Goal: Information Seeking & Learning: Learn about a topic

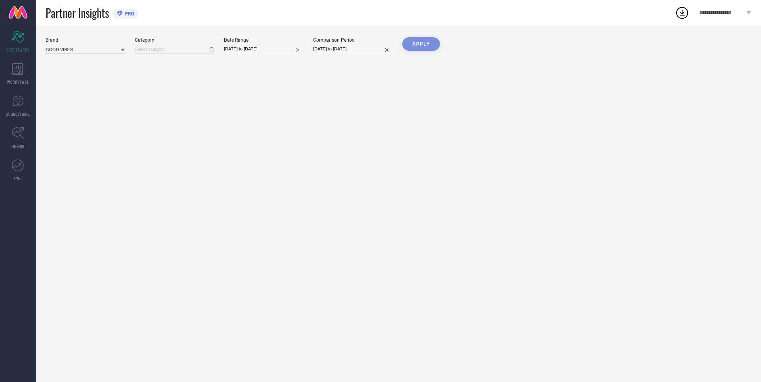
type input "All"
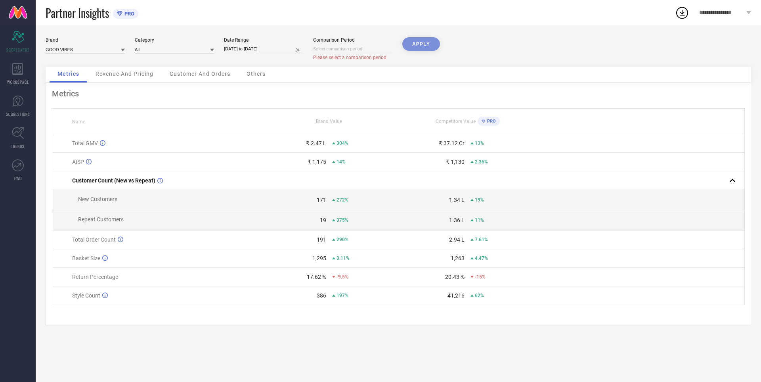
click at [374, 51] on input at bounding box center [352, 49] width 79 height 8
select select "8"
select select "2025"
select select "9"
select select "2025"
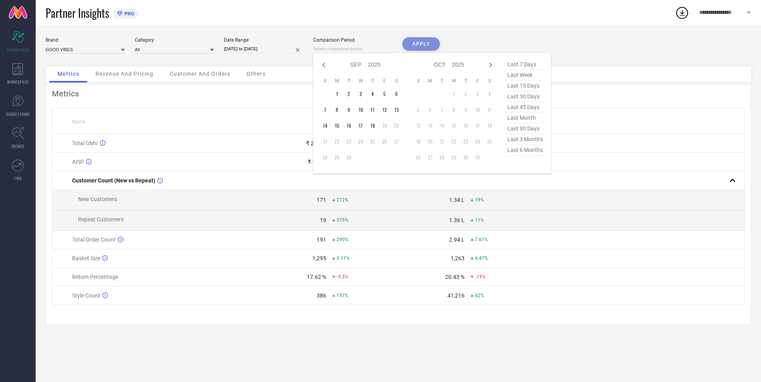
click at [528, 140] on span "last 3 months" at bounding box center [525, 139] width 40 height 11
type input "[DATE] to [DATE]"
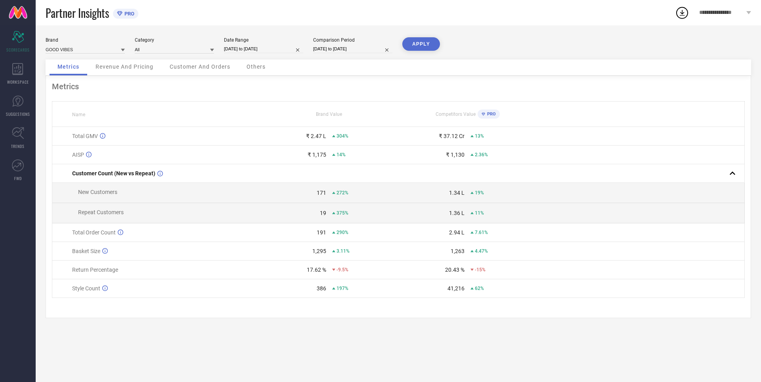
click at [427, 48] on button "APPLY" at bounding box center [421, 43] width 38 height 13
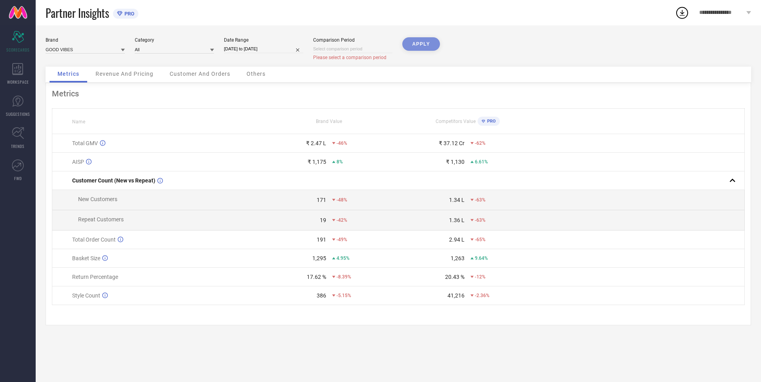
click at [430, 93] on div "Metrics" at bounding box center [398, 94] width 693 height 10
click at [351, 50] on input at bounding box center [352, 49] width 79 height 8
select select "8"
select select "2025"
select select "9"
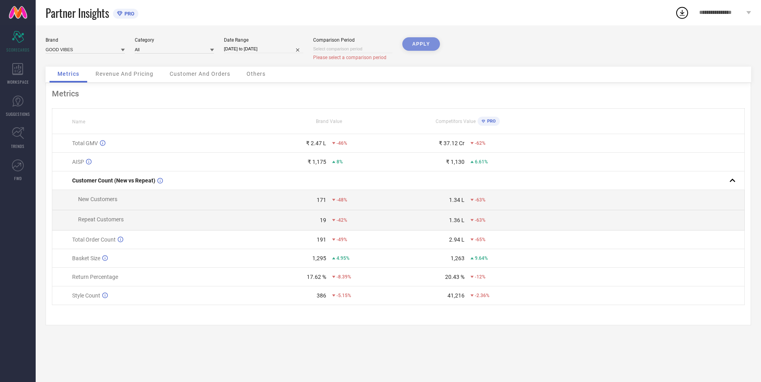
select select "2025"
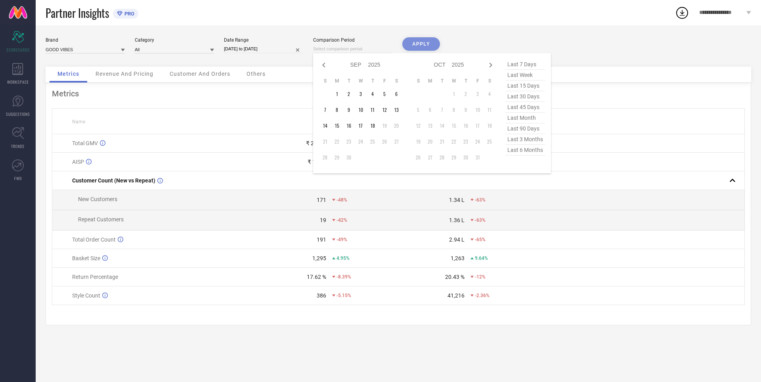
click at [525, 117] on span "last month" at bounding box center [525, 118] width 40 height 11
type input "[DATE] to [DATE]"
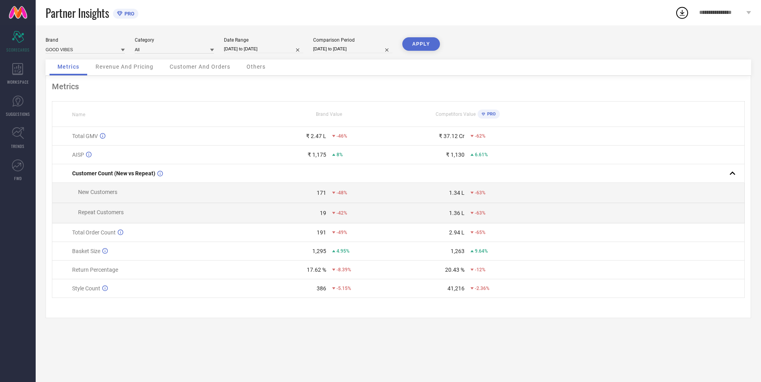
click at [421, 43] on button "APPLY" at bounding box center [421, 43] width 38 height 13
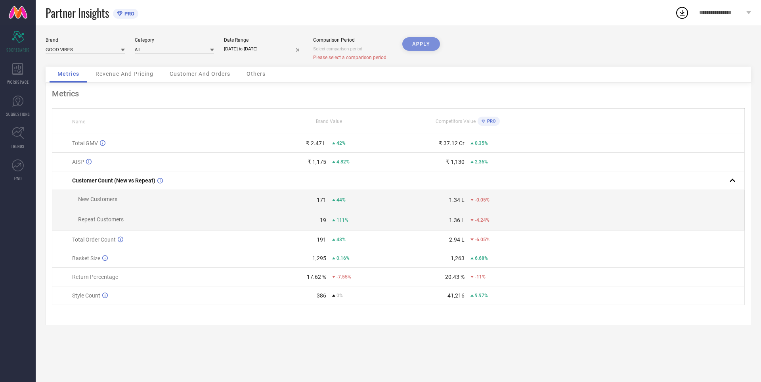
select select "8"
select select "2025"
select select "9"
select select "2025"
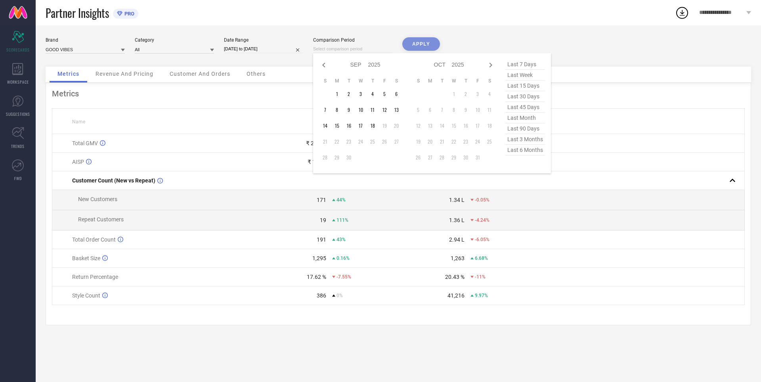
click at [363, 51] on input at bounding box center [352, 49] width 79 height 8
click at [322, 67] on icon at bounding box center [324, 65] width 10 height 10
select select "7"
select select "2025"
select select "8"
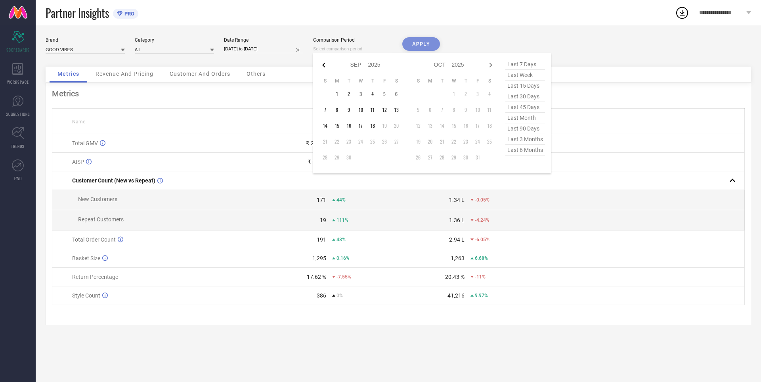
select select "2025"
click at [322, 65] on icon at bounding box center [324, 65] width 10 height 10
select select "6"
select select "2025"
select select "7"
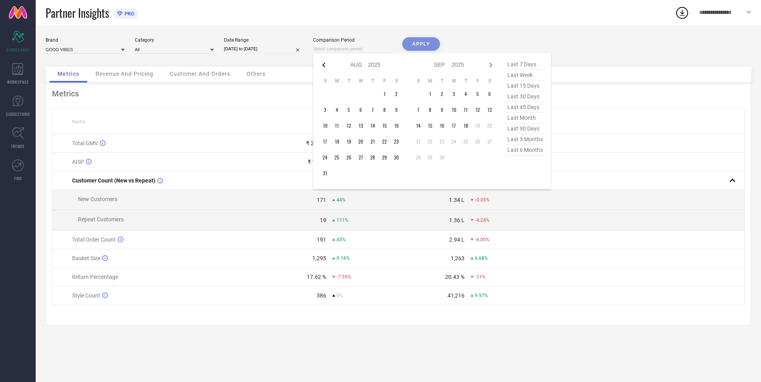
select select "2025"
click at [385, 124] on td "18" at bounding box center [384, 126] width 12 height 12
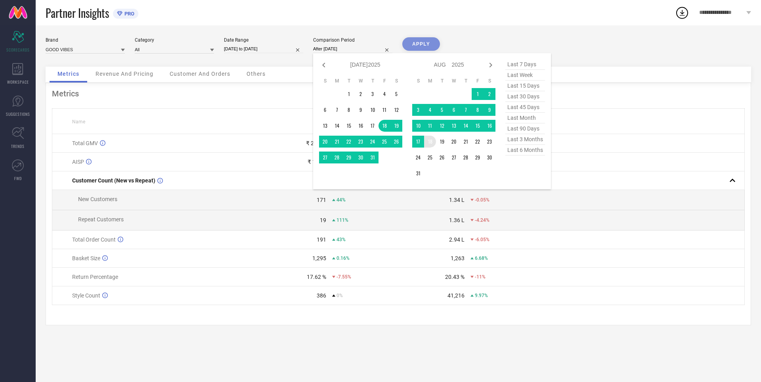
type input "[DATE] to [DATE]"
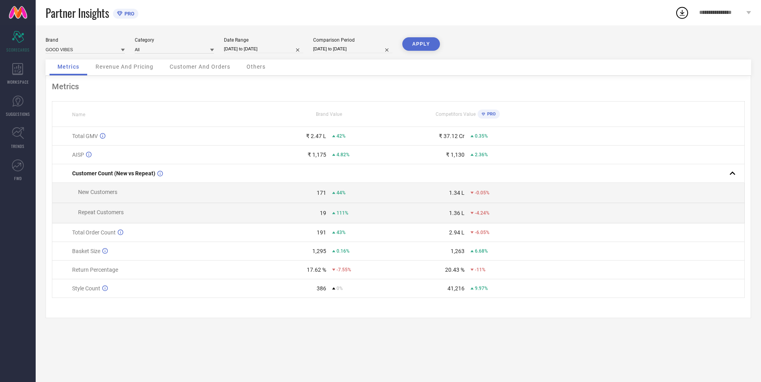
click at [421, 43] on button "APPLY" at bounding box center [421, 43] width 38 height 13
click at [136, 65] on span "Revenue And Pricing" at bounding box center [124, 66] width 58 height 6
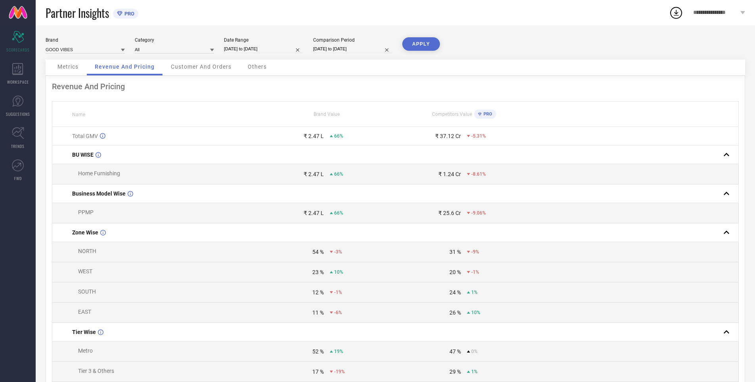
click at [214, 65] on span "Customer And Orders" at bounding box center [201, 66] width 61 height 6
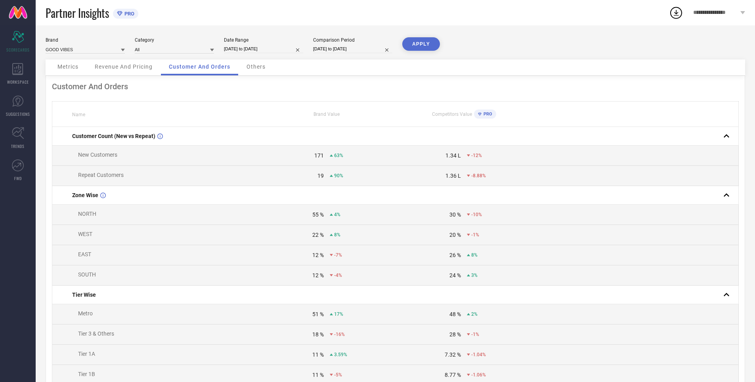
click at [257, 65] on span "Others" at bounding box center [255, 66] width 19 height 6
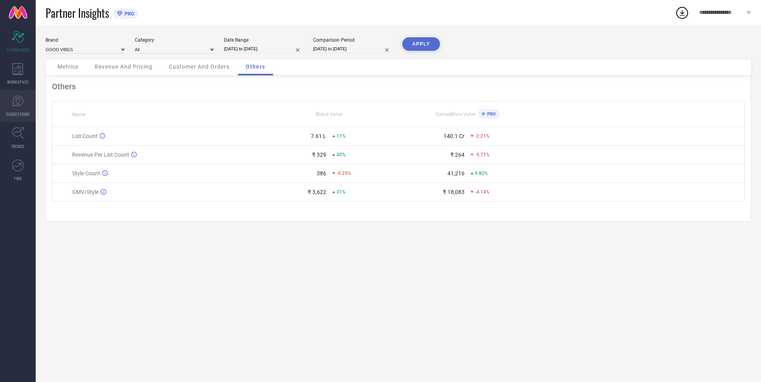
click at [14, 97] on icon at bounding box center [18, 101] width 12 height 12
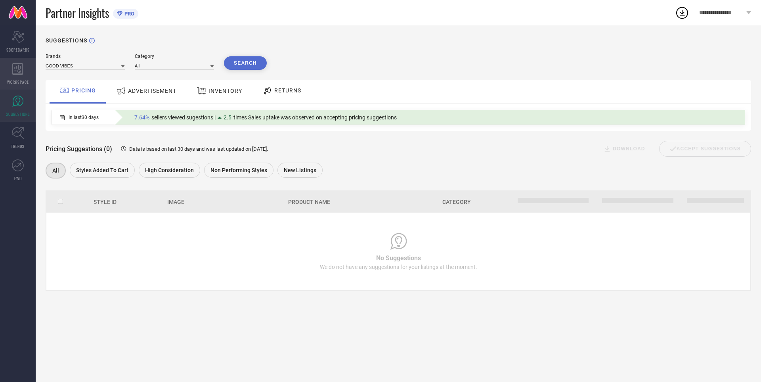
click at [15, 74] on icon at bounding box center [17, 69] width 11 height 12
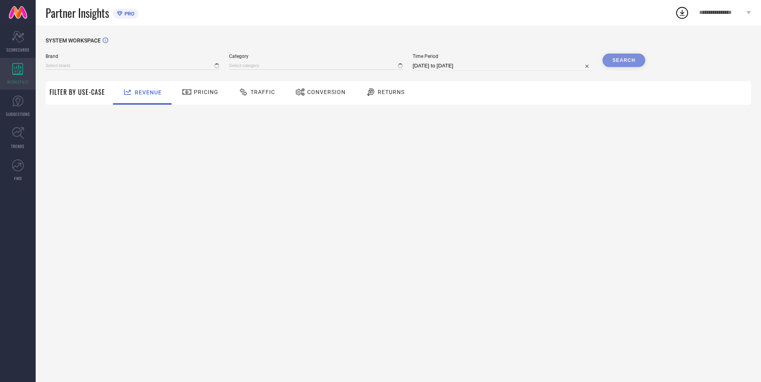
type input "GOOD VIBES"
type input "All"
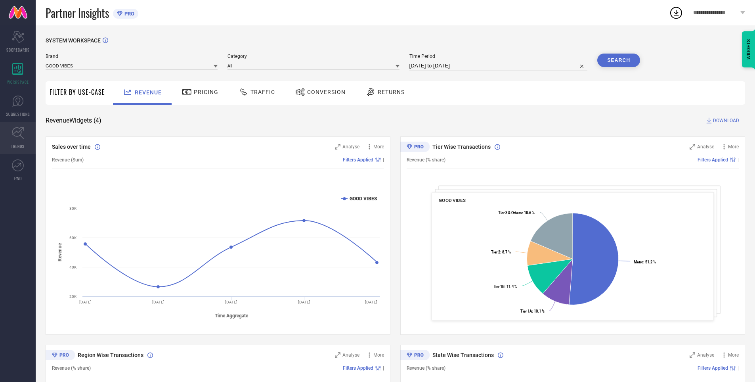
click at [27, 132] on link "TRENDS" at bounding box center [18, 138] width 36 height 32
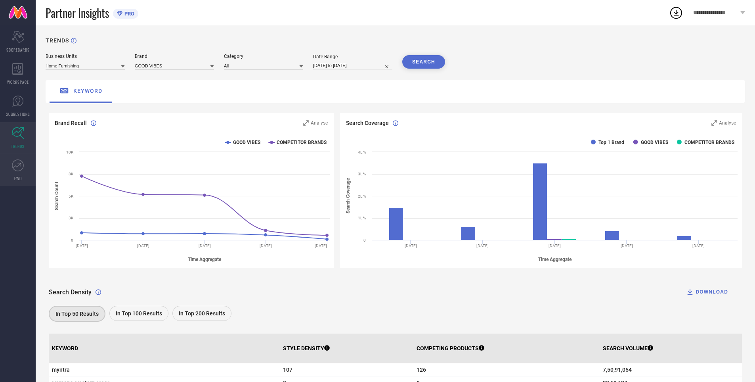
click at [21, 163] on icon at bounding box center [19, 164] width 4 height 4
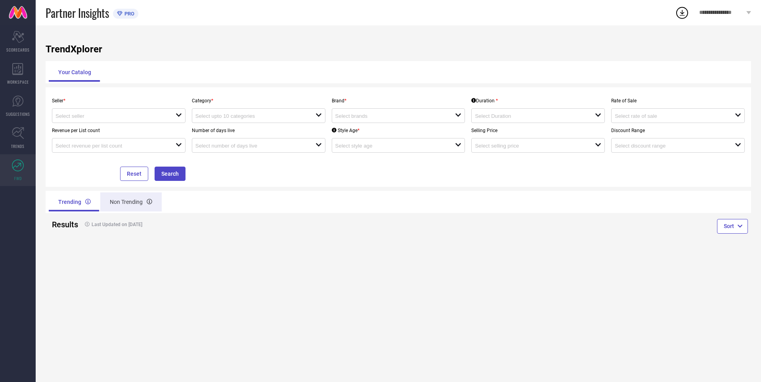
click at [132, 204] on div "Non Trending" at bounding box center [130, 201] width 61 height 19
